Goal: Information Seeking & Learning: Learn about a topic

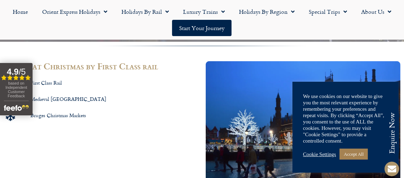
scroll to position [389, 0]
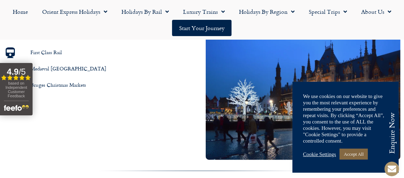
click at [365, 155] on link "Accept All" at bounding box center [354, 154] width 28 height 11
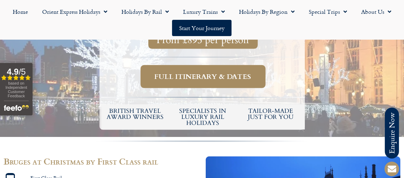
scroll to position [248, 0]
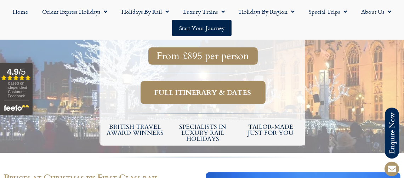
click at [203, 97] on link "Full itinerary & dates" at bounding box center [203, 92] width 125 height 23
click at [208, 86] on link "Full itinerary & dates" at bounding box center [203, 92] width 125 height 23
click at [209, 90] on span "Full itinerary & dates" at bounding box center [203, 92] width 97 height 9
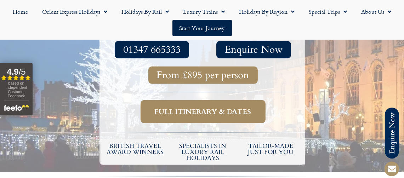
scroll to position [220, 0]
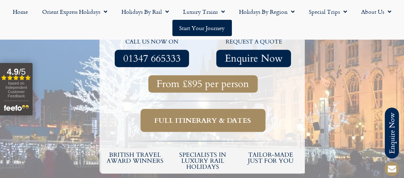
click at [210, 117] on span "Full itinerary & dates" at bounding box center [203, 120] width 97 height 9
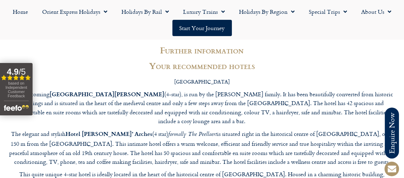
scroll to position [1212, 0]
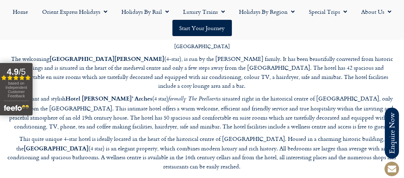
click at [5, 67] on div "4.9 / 5" at bounding box center [16, 72] width 30 height 10
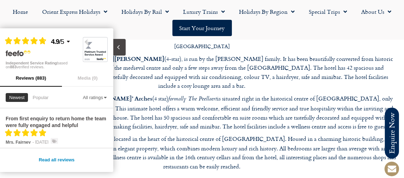
click at [120, 47] on icon "Close slideout" at bounding box center [118, 47] width 7 height 7
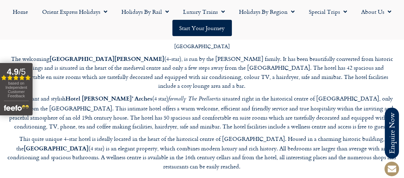
drag, startPoint x: 27, startPoint y: 84, endPoint x: -1, endPoint y: 51, distance: 43.2
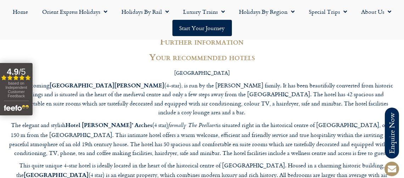
scroll to position [1177, 0]
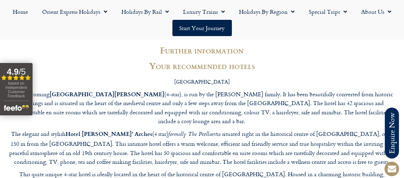
drag, startPoint x: 351, startPoint y: 141, endPoint x: 47, endPoint y: 153, distance: 304.6
drag, startPoint x: 47, startPoint y: 153, endPoint x: 33, endPoint y: 150, distance: 13.8
copy p "[GEOGRAPHIC_DATA]"
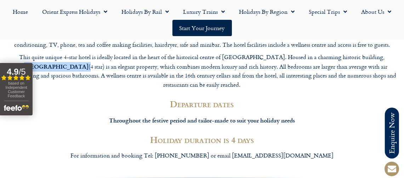
scroll to position [1318, 0]
